Goal: Find specific page/section: Find specific page/section

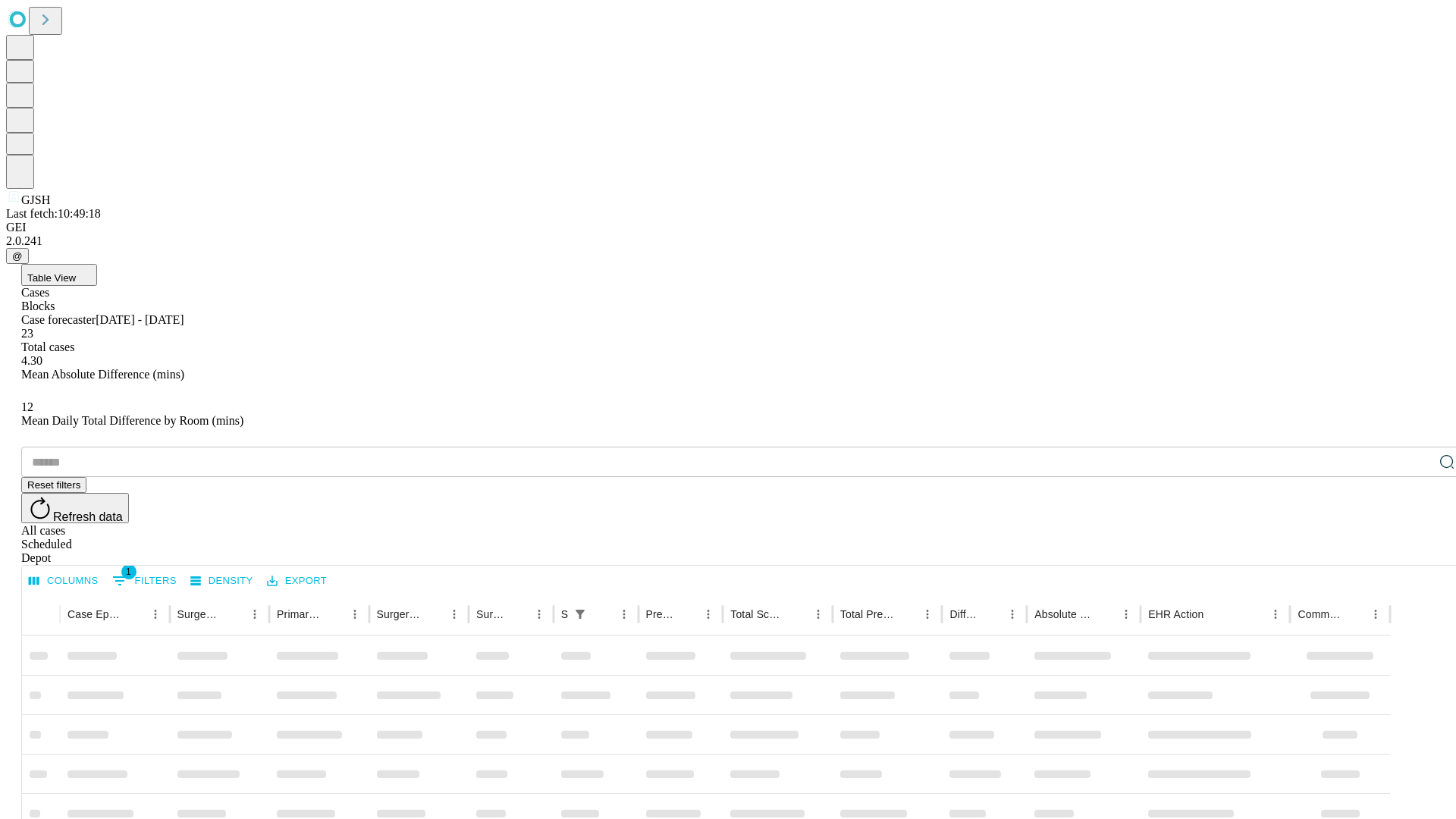
click at [76, 272] on span "Table View" at bounding box center [51, 278] width 48 height 11
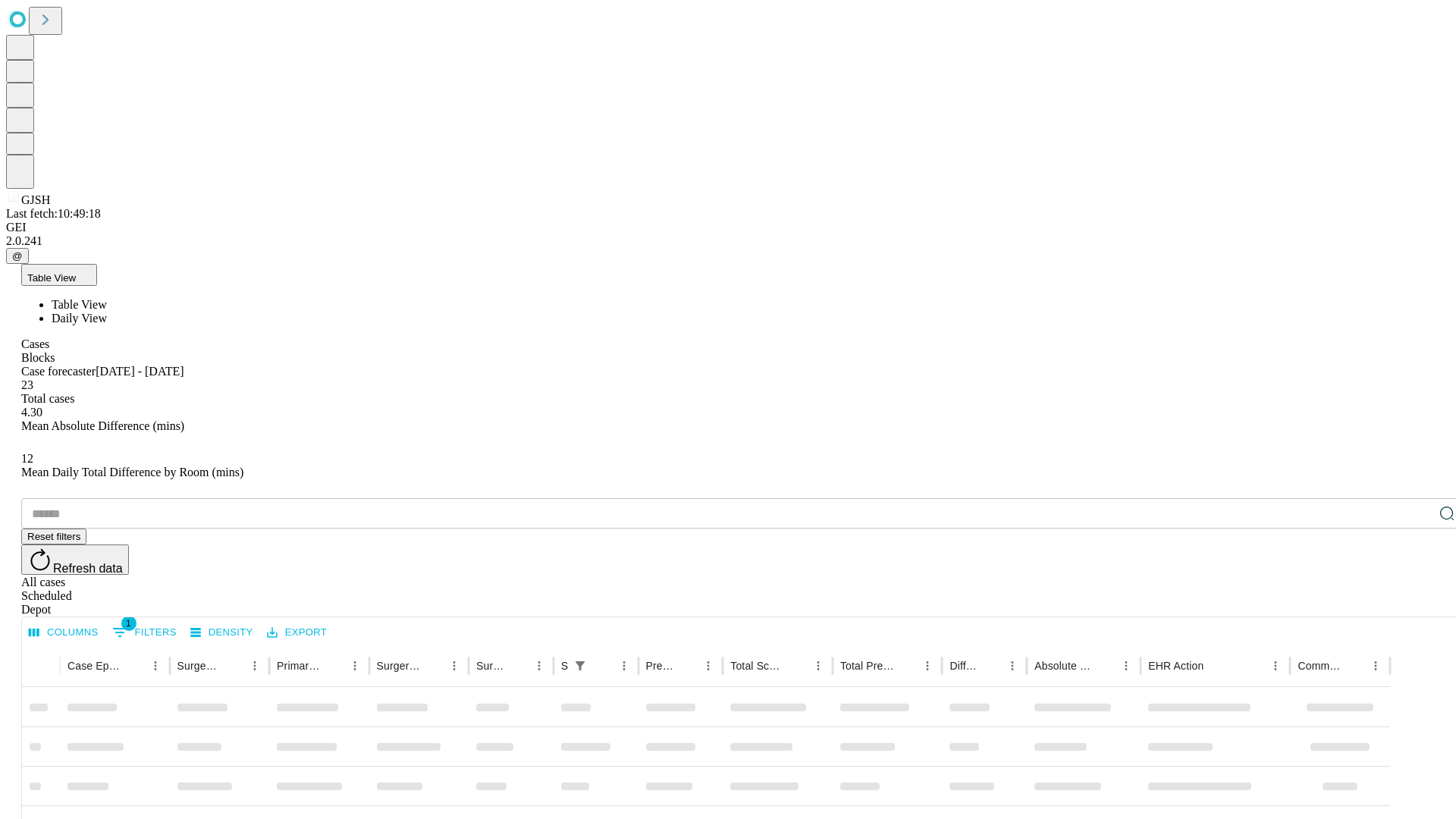
click at [107, 311] on span "Daily View" at bounding box center [79, 318] width 55 height 13
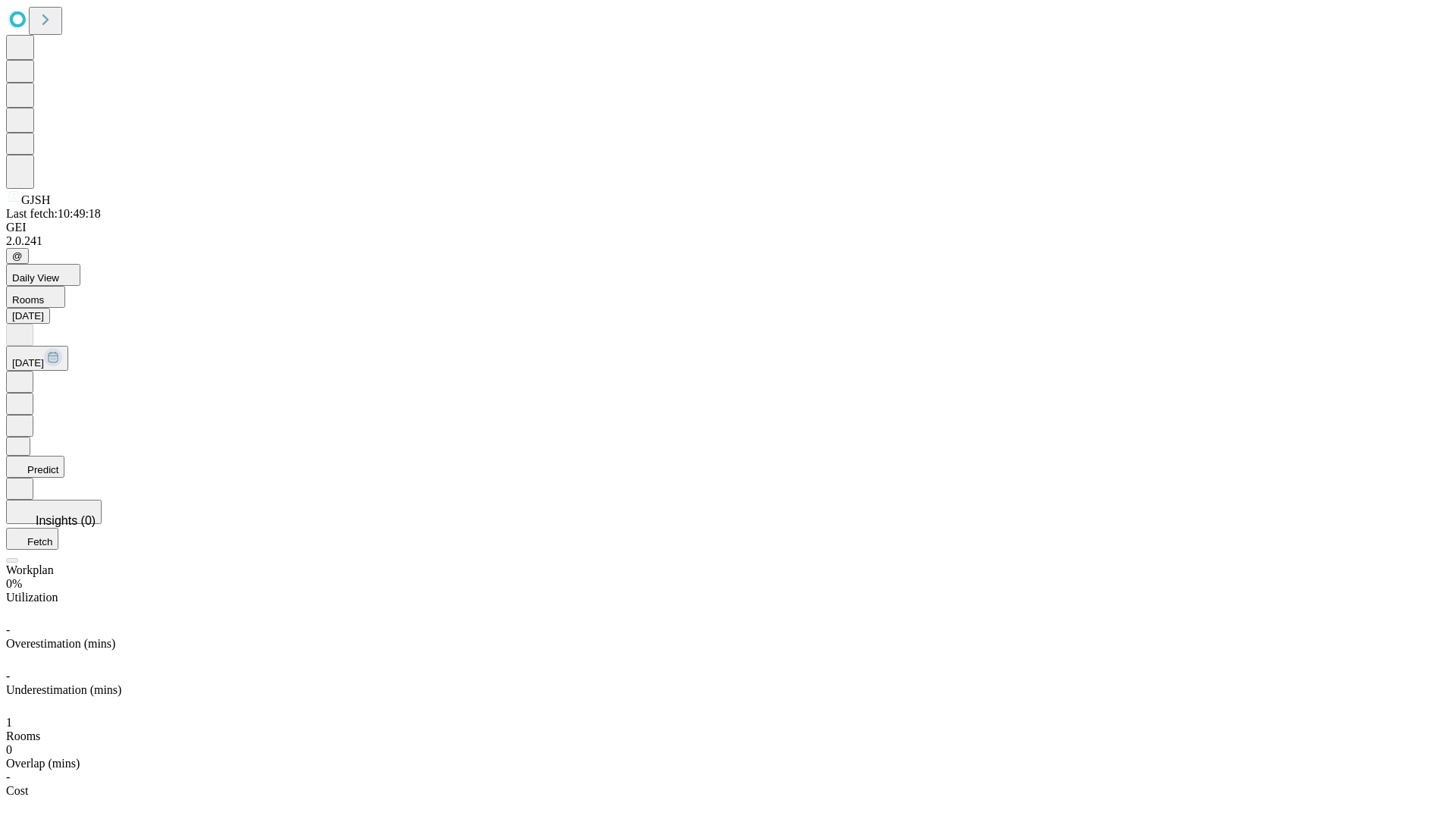
click at [64, 456] on button "Predict" at bounding box center [35, 466] width 59 height 22
